Goal: Transaction & Acquisition: Purchase product/service

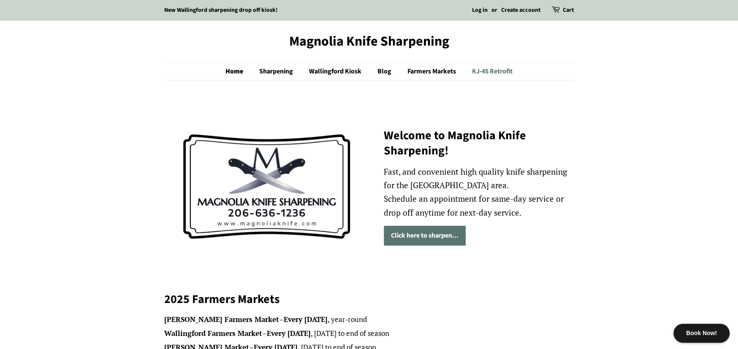
click at [492, 67] on link "KJ-45 Retrofit" at bounding box center [489, 71] width 47 height 17
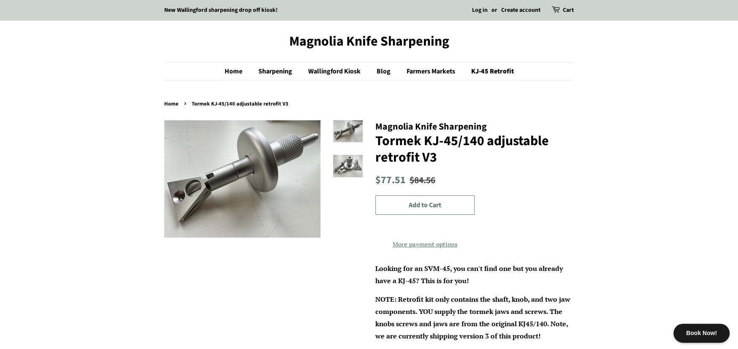
click at [349, 171] on img at bounding box center [348, 166] width 30 height 22
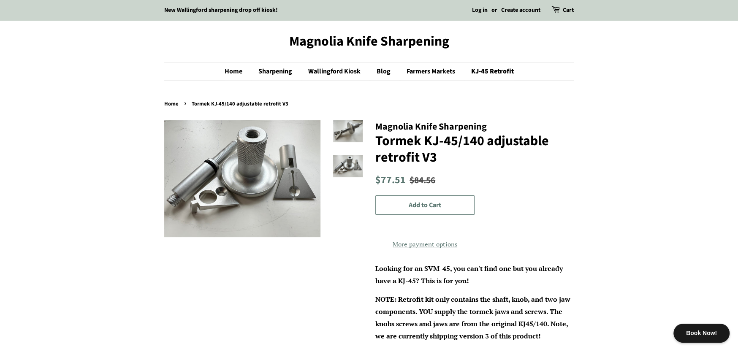
click at [353, 136] on img at bounding box center [348, 131] width 30 height 22
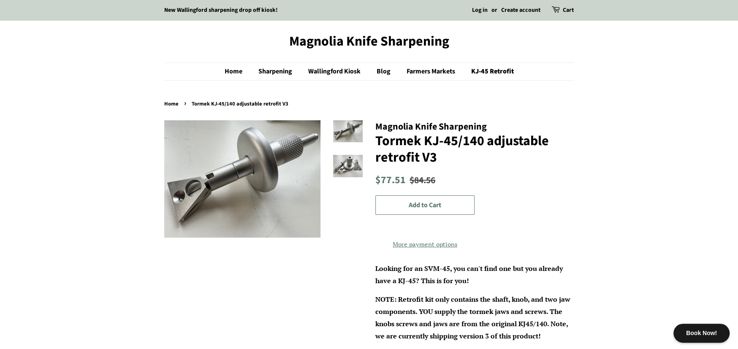
click at [255, 177] on img at bounding box center [242, 178] width 156 height 117
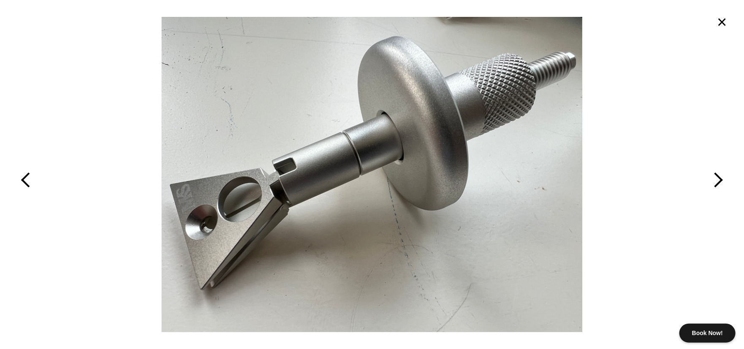
click at [722, 180] on button "button" at bounding box center [669, 174] width 149 height 349
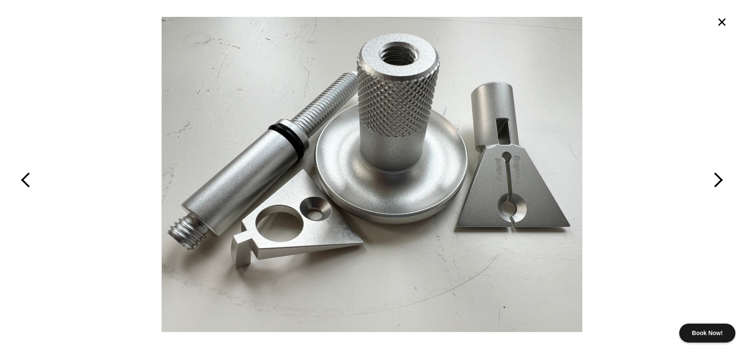
click at [720, 179] on button "button" at bounding box center [669, 174] width 149 height 349
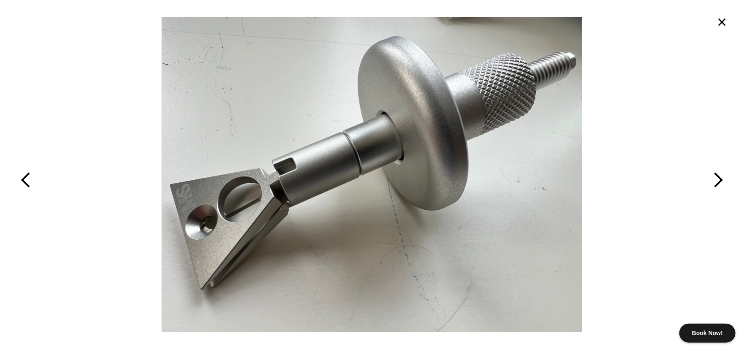
click at [719, 18] on button "×" at bounding box center [722, 22] width 19 height 19
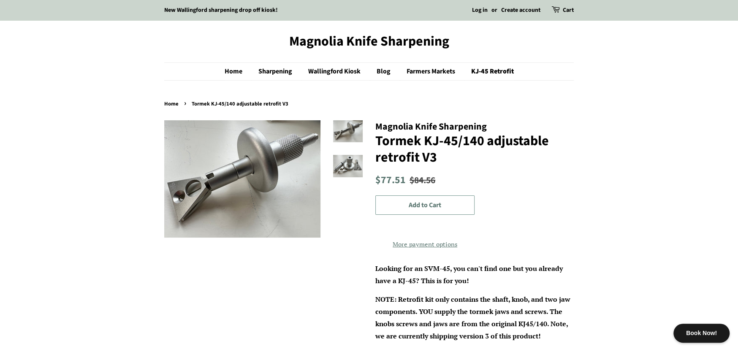
click at [412, 198] on button "Add to Cart" at bounding box center [424, 205] width 99 height 20
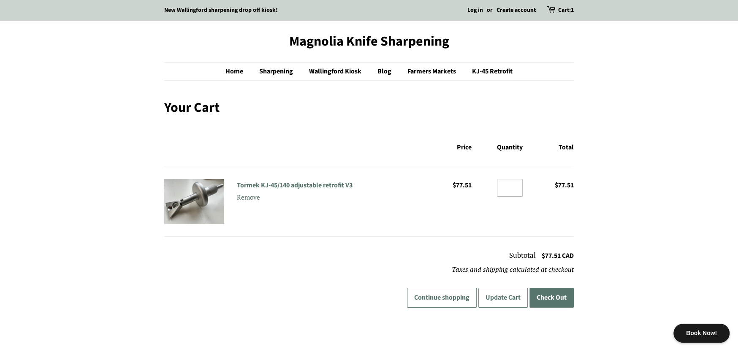
type input "*"
click at [516, 185] on input "*" at bounding box center [510, 188] width 26 height 18
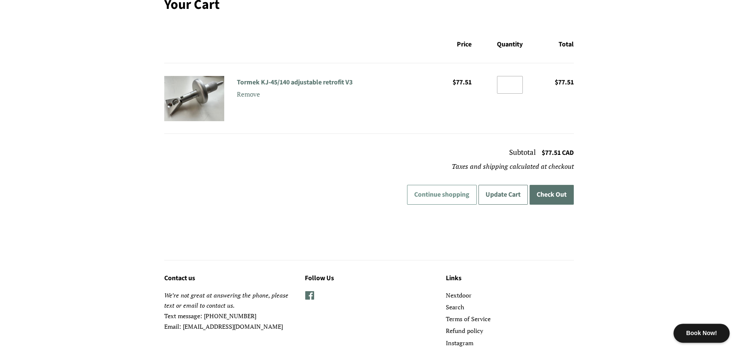
scroll to position [106, 0]
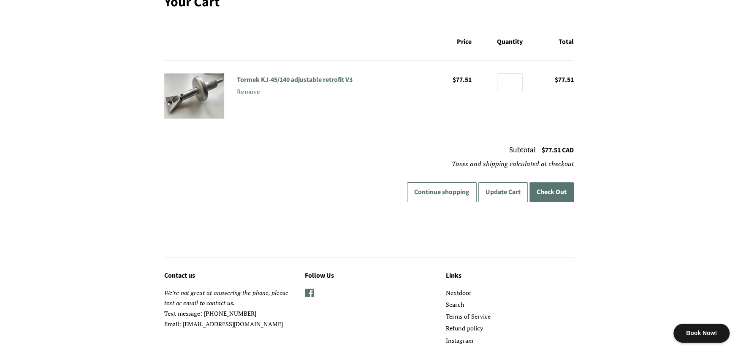
click at [548, 189] on button "Check Out" at bounding box center [551, 192] width 44 height 20
